Goal: Task Accomplishment & Management: Complete application form

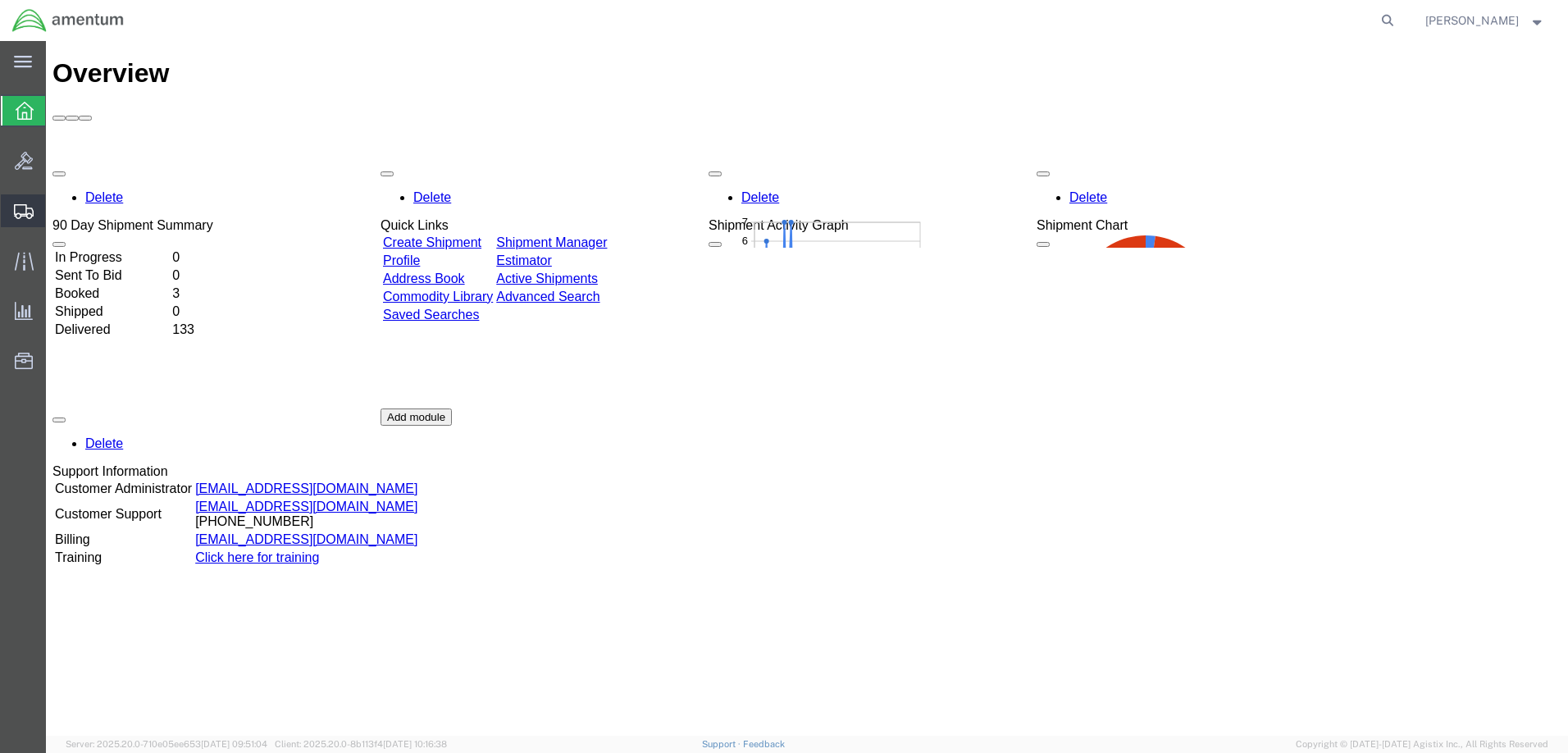
click at [0, 0] on span "Create Shipment" at bounding box center [0, 0] width 0 height 0
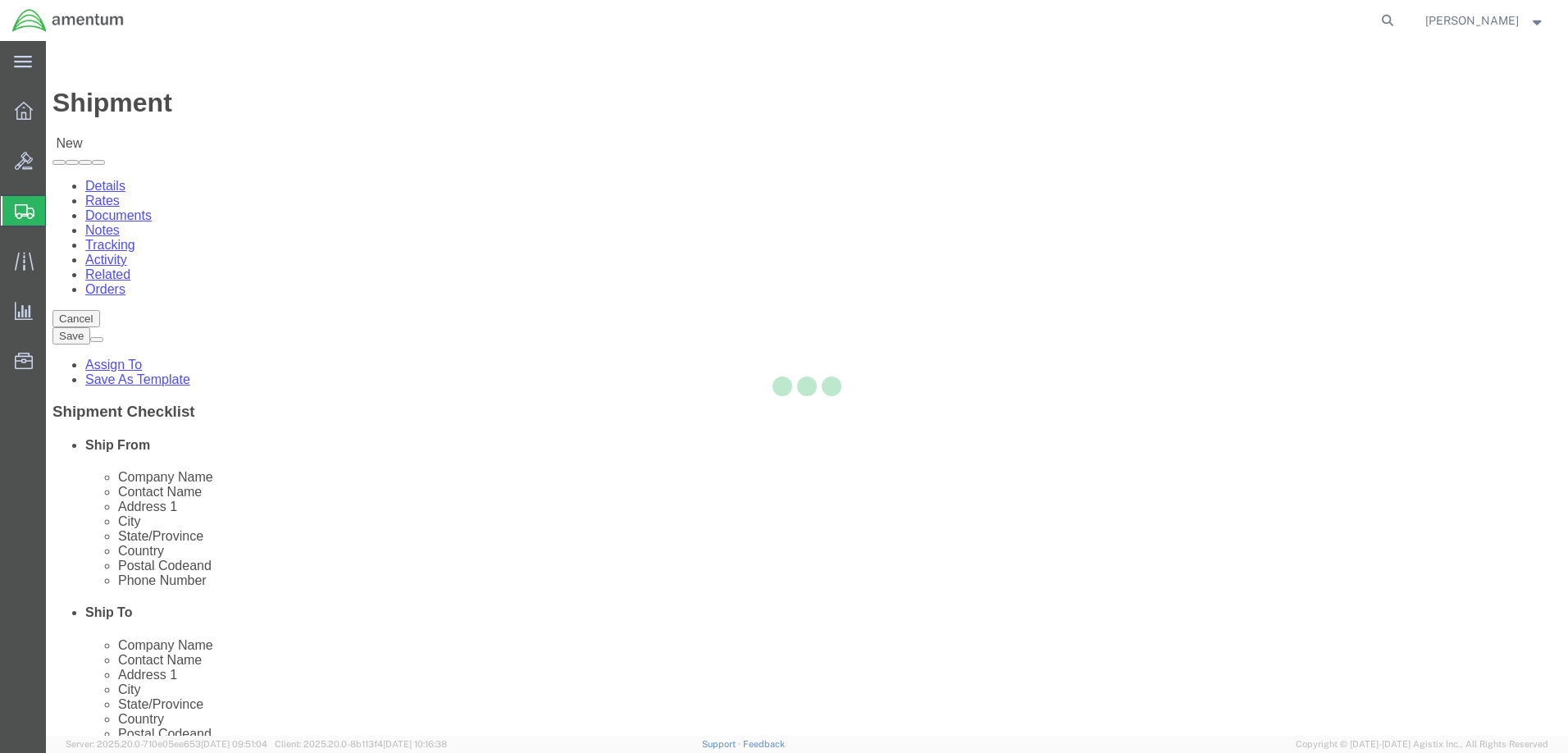
select select
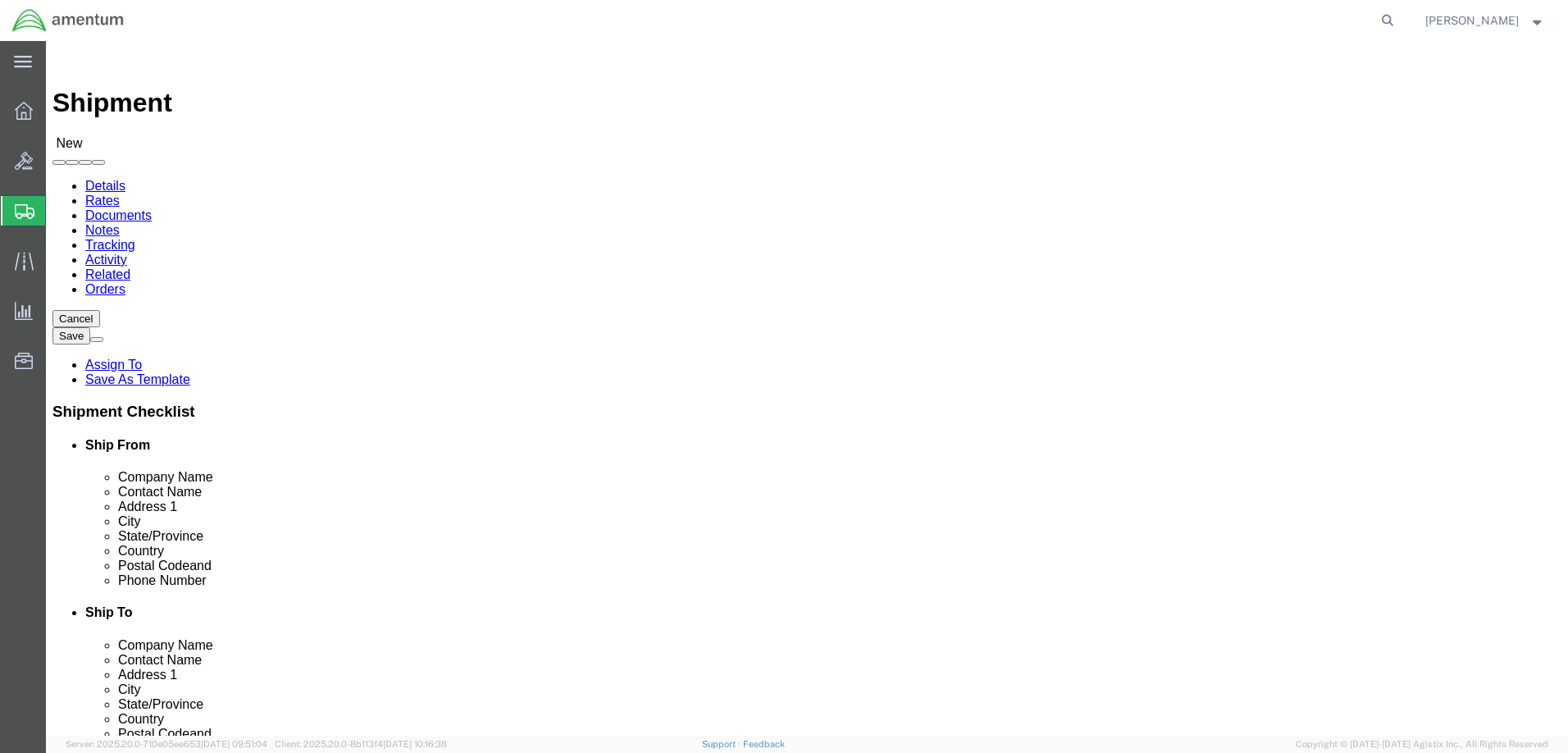
click input "text"
type input "[PERSON_NAME]"
click p "- Amentum Services, Inc. - ([PERSON_NAME]) [STREET_ADDRESS]"
select select "FL"
type input "[PERSON_NAME] back"
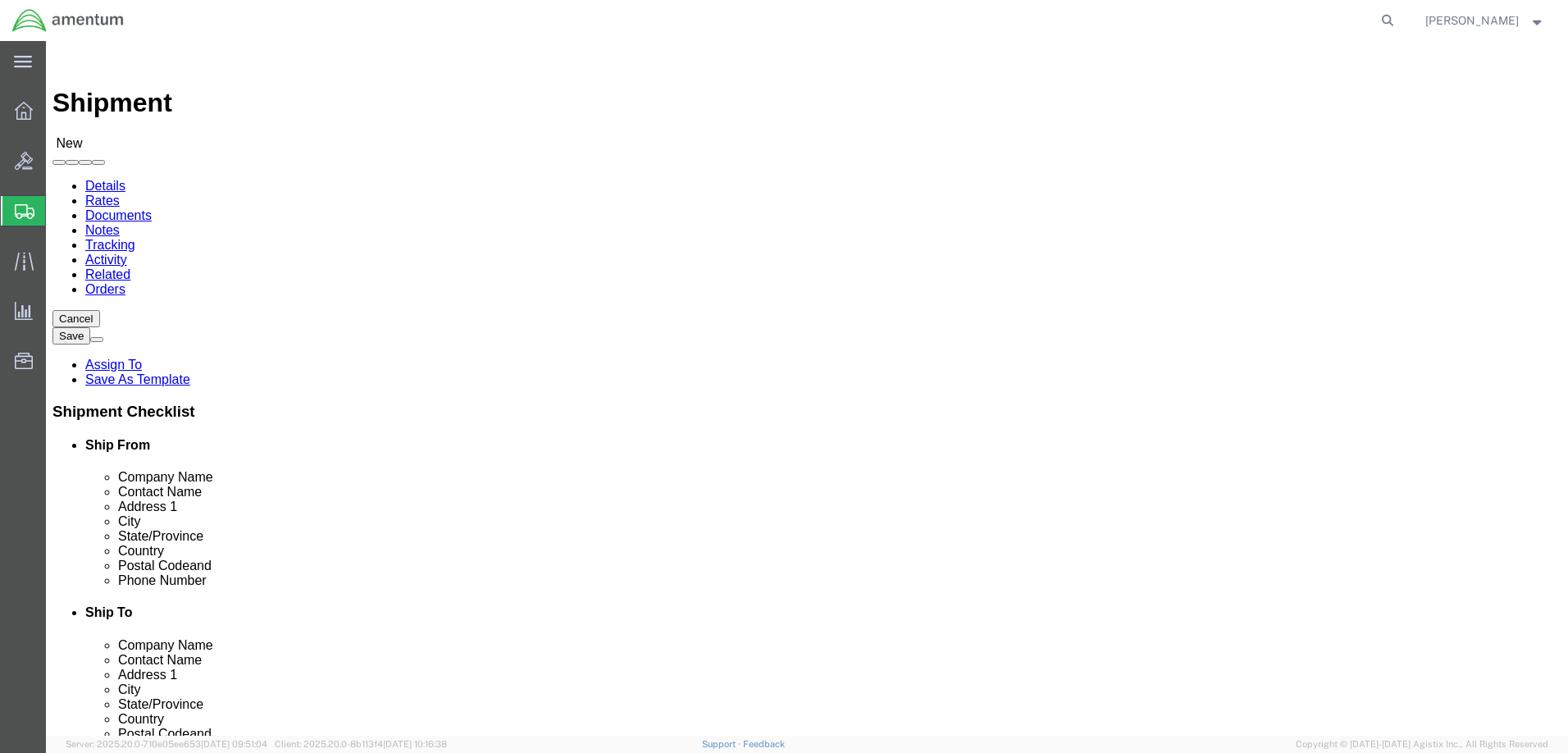
click input "text"
type input "5616555155"
